Goal: Complete application form

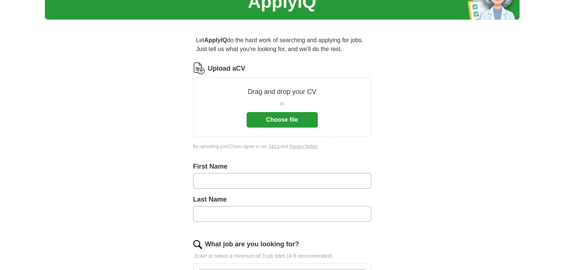
scroll to position [49, 0]
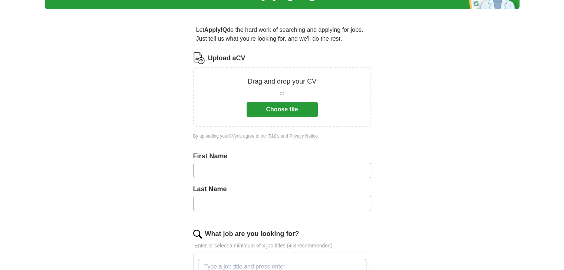
click at [276, 109] on button "Choose file" at bounding box center [281, 110] width 71 height 16
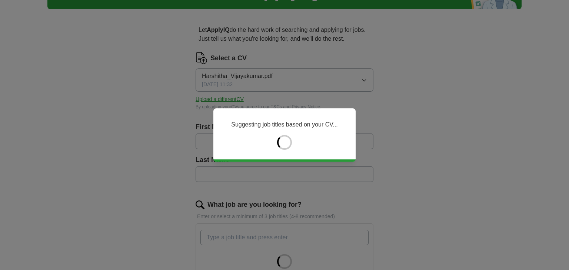
type input "*********"
type input "**********"
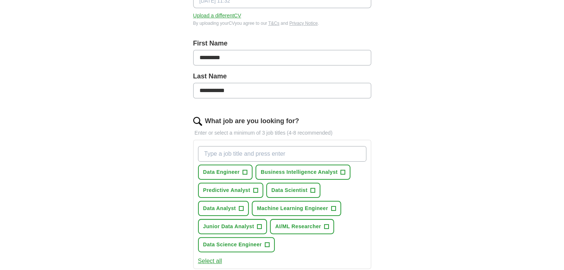
scroll to position [132, 0]
click at [267, 246] on span "+" at bounding box center [267, 246] width 4 height 6
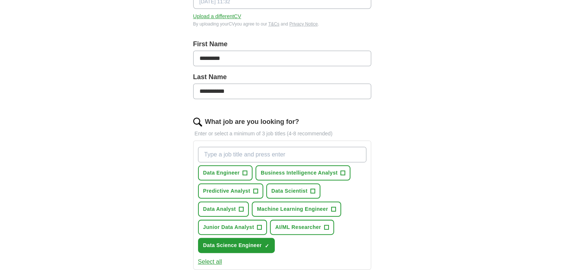
click at [259, 155] on input "What job are you looking for?" at bounding box center [282, 155] width 168 height 16
type input "Data Scientist"
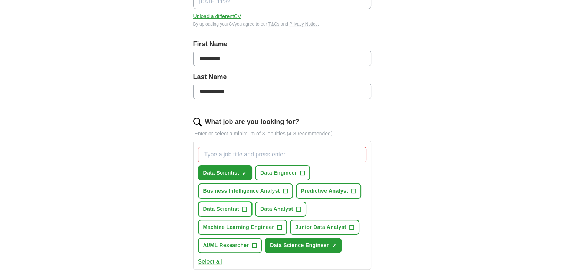
click at [244, 208] on span "+" at bounding box center [244, 210] width 4 height 6
click at [0, 0] on span "×" at bounding box center [0, 0] width 0 height 0
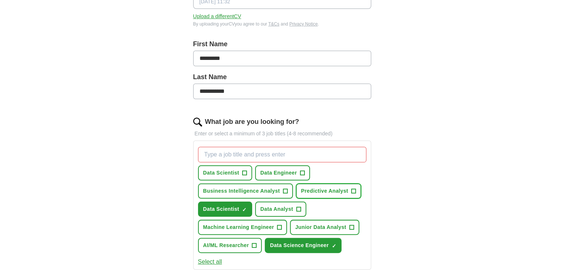
click at [353, 189] on span "+" at bounding box center [353, 192] width 4 height 6
click at [271, 147] on input "What job are you looking for?" at bounding box center [282, 155] width 168 height 16
click at [277, 226] on span "+" at bounding box center [279, 228] width 4 height 6
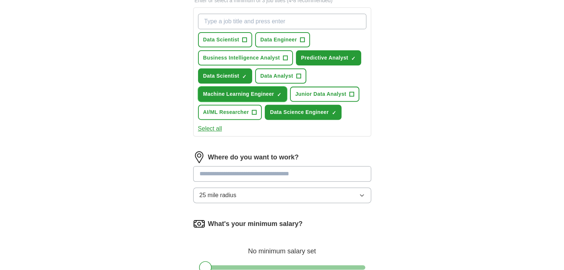
scroll to position [272, 0]
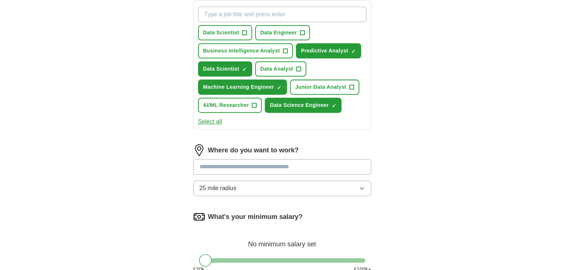
click at [230, 192] on button "25 mile radius" at bounding box center [282, 189] width 178 height 16
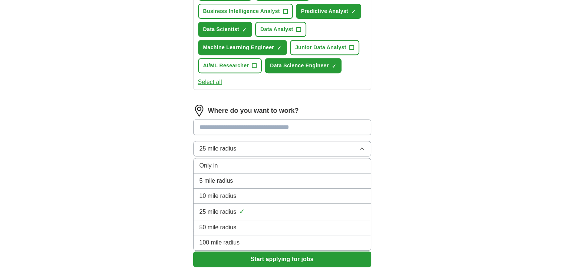
scroll to position [314, 0]
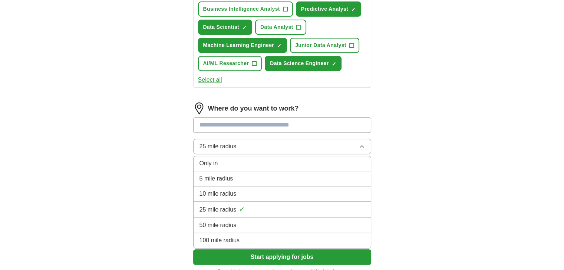
click at [224, 239] on span "100 mile radius" at bounding box center [219, 240] width 40 height 9
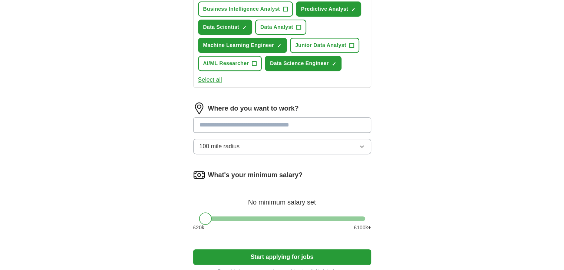
click at [268, 122] on input at bounding box center [282, 125] width 178 height 16
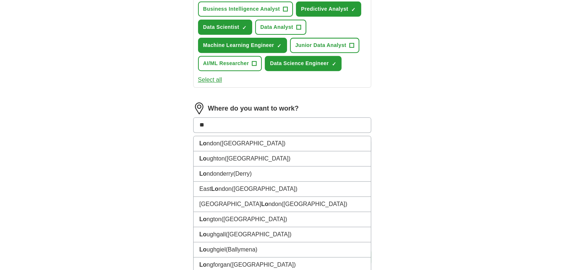
type input "***"
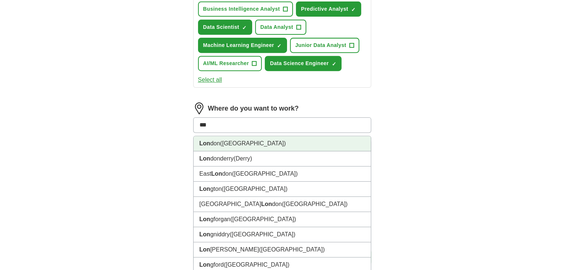
click at [246, 140] on li "Lon don ([GEOGRAPHIC_DATA])" at bounding box center [281, 143] width 177 height 15
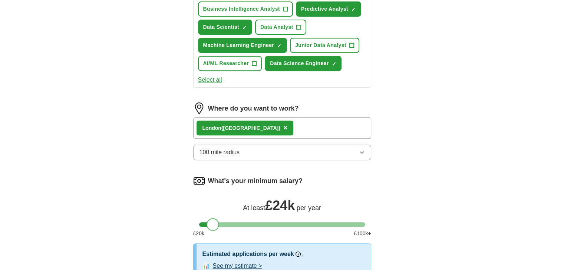
click at [213, 223] on div at bounding box center [282, 225] width 166 height 4
click at [218, 223] on div at bounding box center [212, 225] width 13 height 13
click at [220, 223] on div at bounding box center [282, 225] width 166 height 4
click at [227, 223] on div at bounding box center [282, 225] width 166 height 4
click at [232, 223] on div at bounding box center [282, 225] width 166 height 4
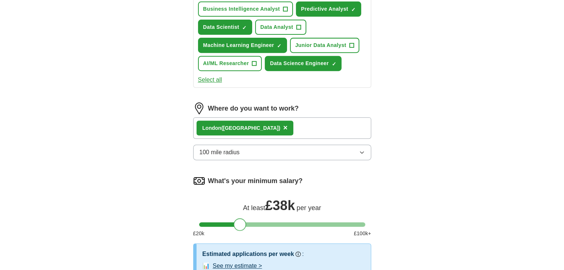
click at [239, 223] on div at bounding box center [282, 225] width 166 height 4
click at [233, 223] on div at bounding box center [282, 225] width 166 height 4
click at [234, 225] on div at bounding box center [234, 225] width 13 height 13
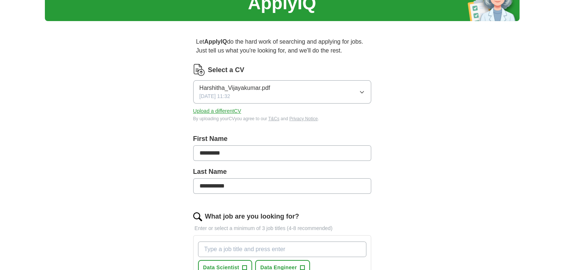
scroll to position [36, 0]
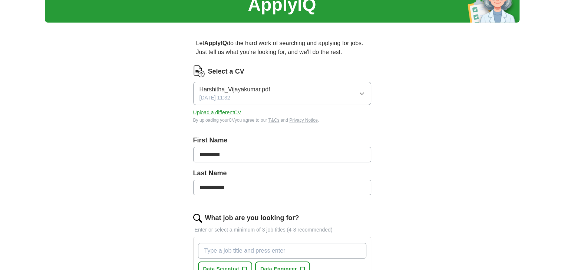
click at [239, 152] on input "*********" at bounding box center [282, 155] width 178 height 16
type input "**********"
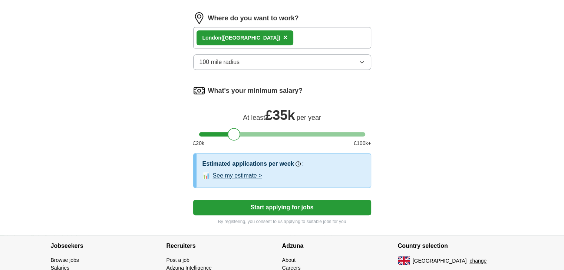
scroll to position [449, 0]
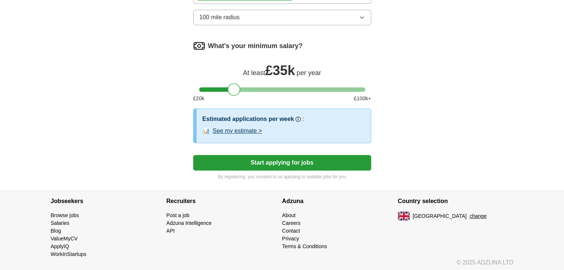
click at [252, 159] on button "Start applying for jobs" at bounding box center [282, 163] width 178 height 16
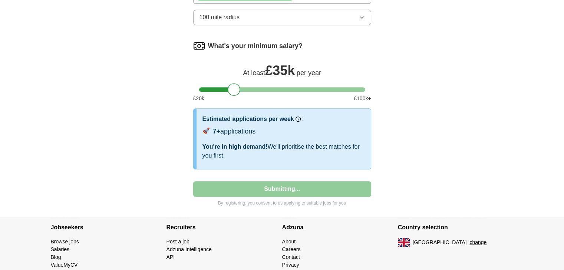
select select "**"
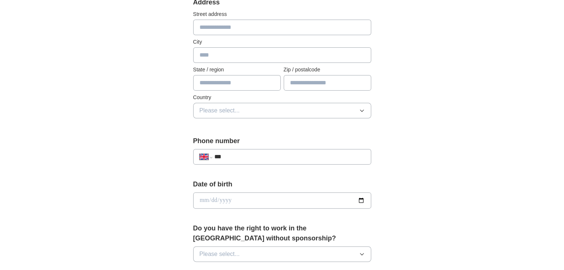
scroll to position [164, 0]
click at [252, 159] on input "***" at bounding box center [289, 156] width 150 height 9
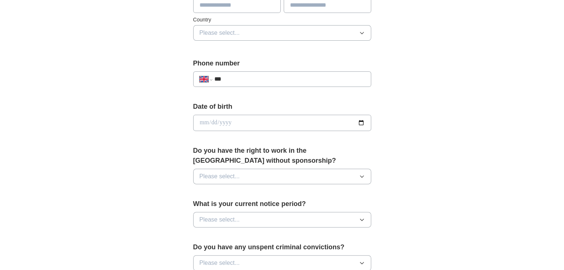
scroll to position [243, 0]
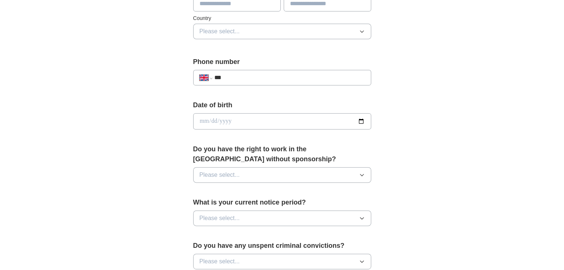
click at [253, 175] on button "Please select..." at bounding box center [282, 175] width 178 height 16
click at [240, 188] on div "Yes" at bounding box center [281, 192] width 165 height 9
click at [245, 215] on button "Please select..." at bounding box center [282, 219] width 178 height 16
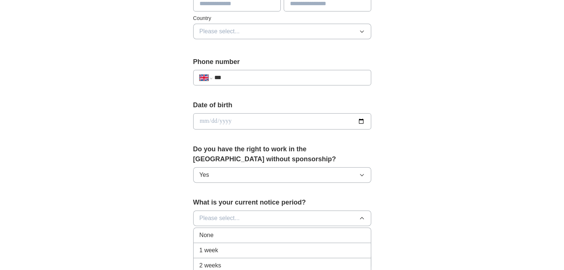
click at [233, 246] on div "1 week" at bounding box center [281, 250] width 165 height 9
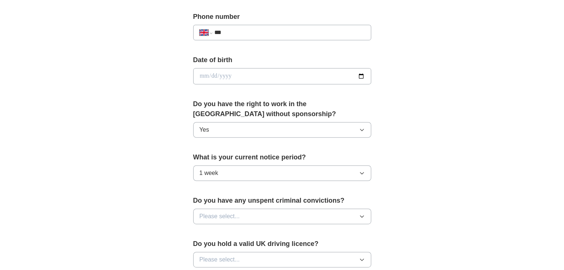
scroll to position [290, 0]
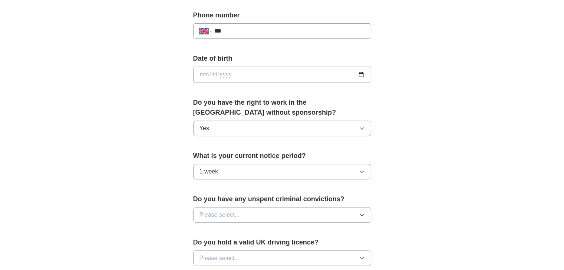
click at [235, 216] on span "Please select..." at bounding box center [219, 215] width 40 height 9
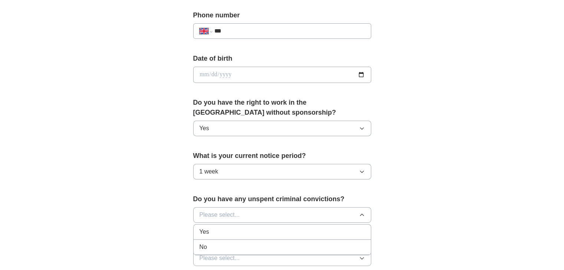
click at [231, 245] on div "No" at bounding box center [281, 247] width 165 height 9
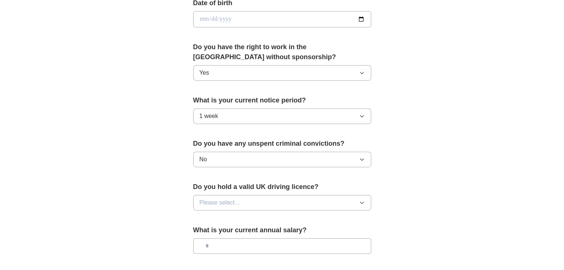
scroll to position [345, 0]
click at [233, 203] on span "Please select..." at bounding box center [219, 203] width 40 height 9
click at [229, 232] on div "No" at bounding box center [281, 235] width 165 height 9
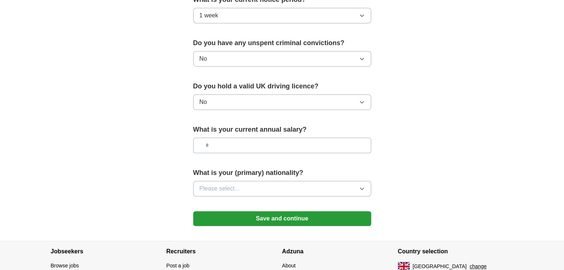
scroll to position [449, 0]
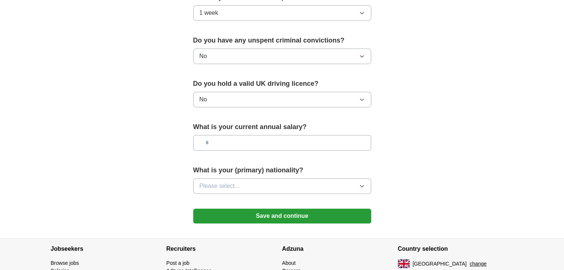
click at [259, 188] on button "Please select..." at bounding box center [282, 187] width 178 height 16
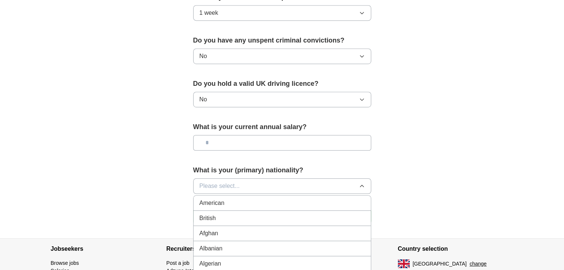
click at [259, 188] on button "Please select..." at bounding box center [282, 187] width 178 height 16
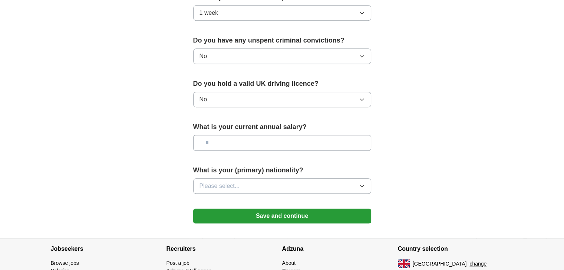
click at [261, 211] on button "Save and continue" at bounding box center [282, 216] width 178 height 15
